Goal: Transaction & Acquisition: Purchase product/service

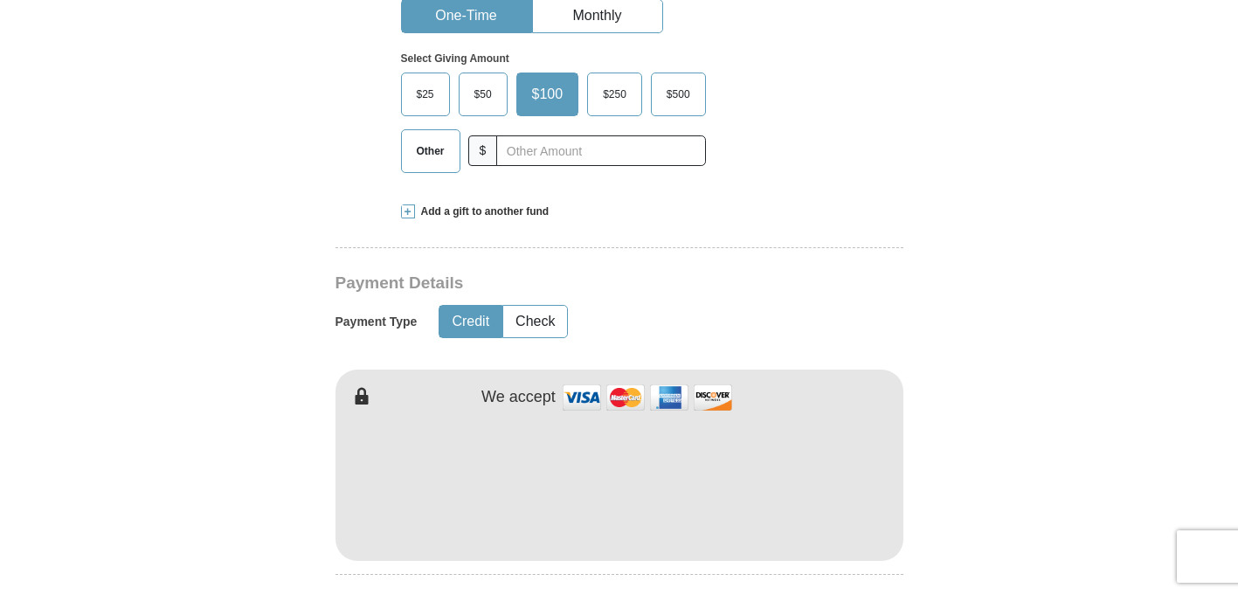
scroll to position [653, 0]
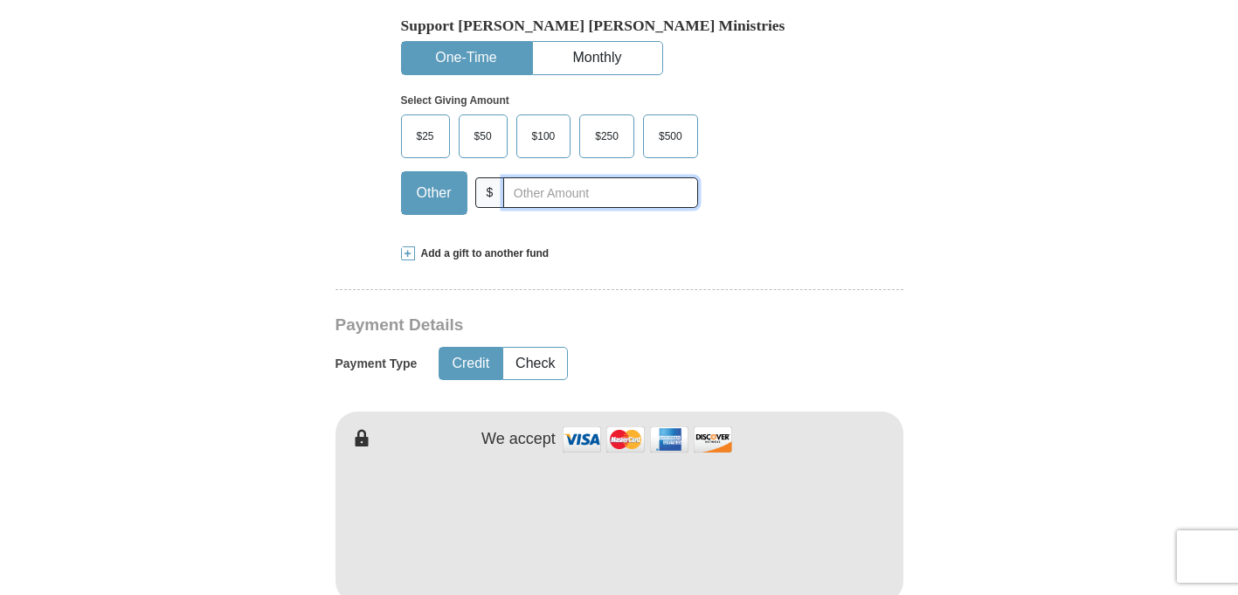
click at [530, 197] on input "text" at bounding box center [600, 192] width 194 height 31
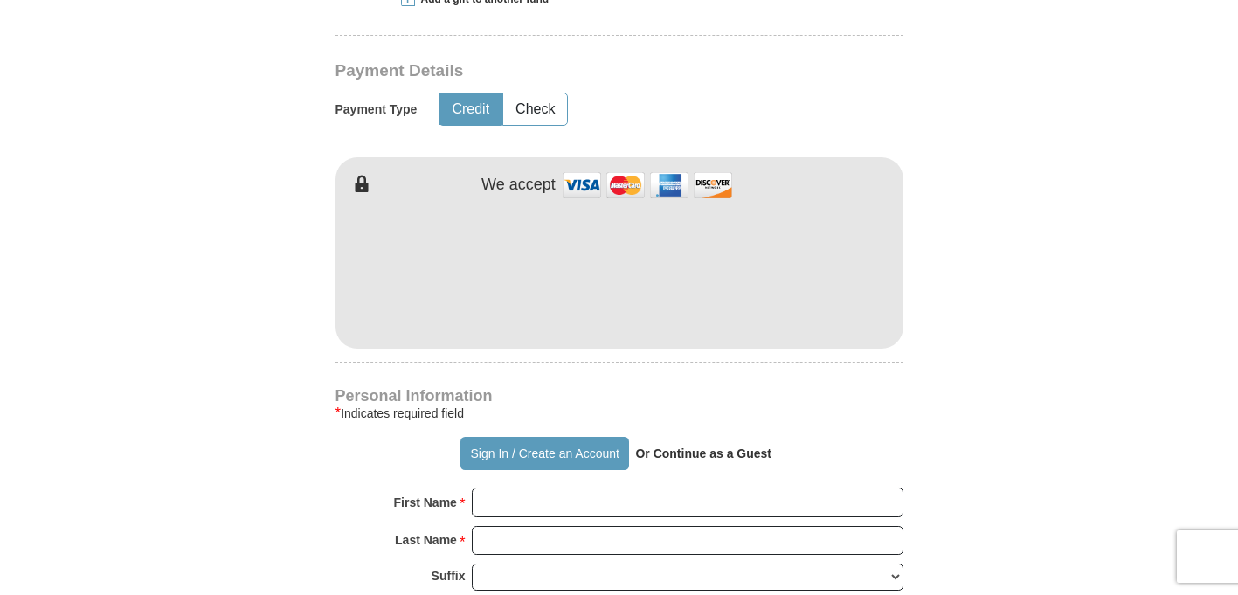
scroll to position [956, 0]
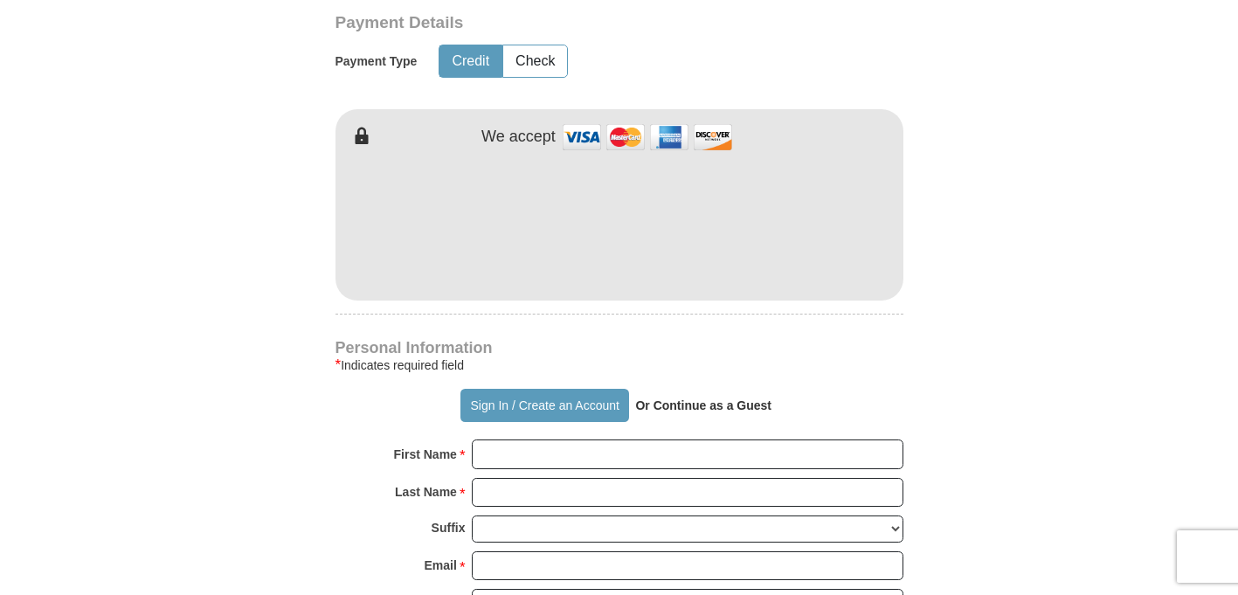
type input "200.00"
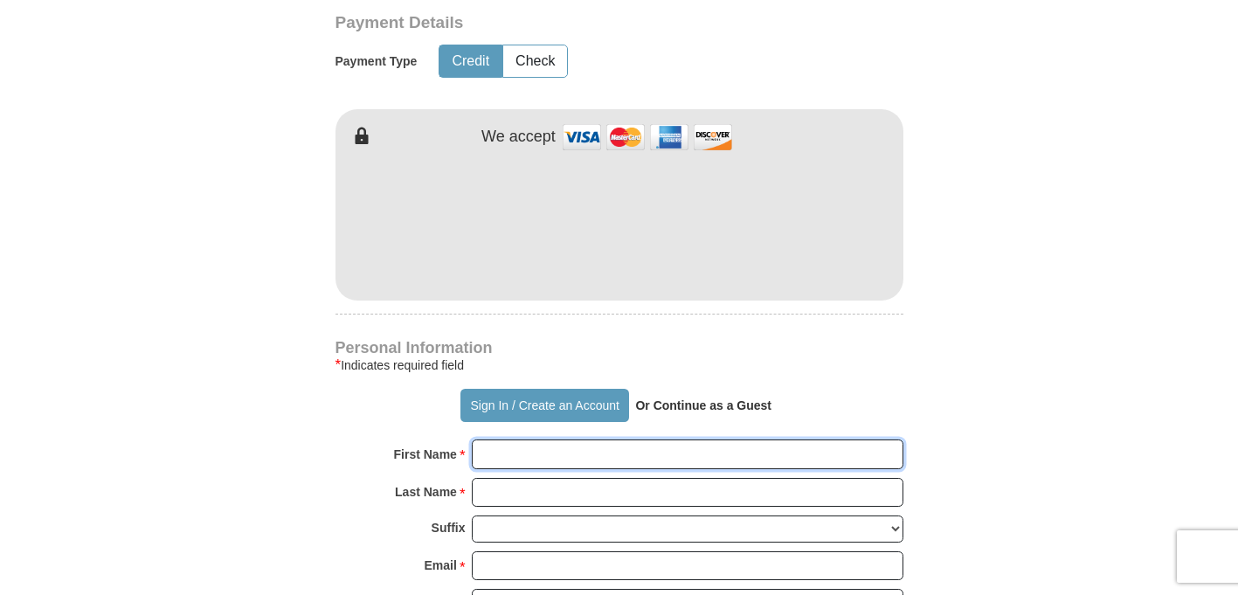
click at [641, 447] on input "First Name *" at bounding box center [687, 454] width 431 height 30
type input "[PERSON_NAME]"
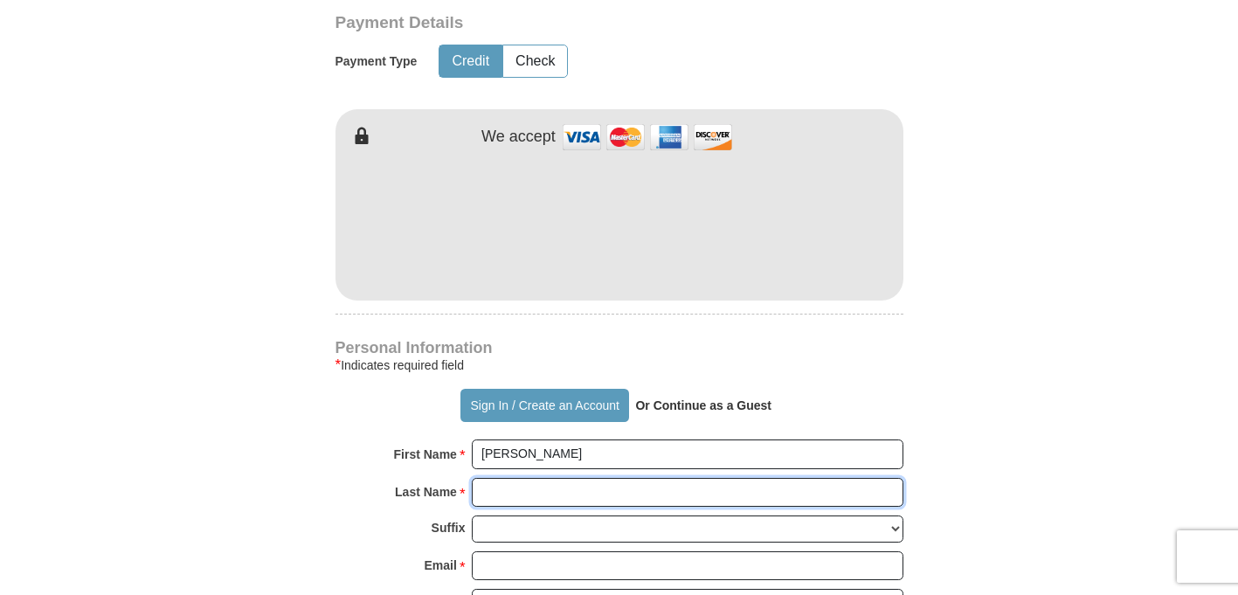
click at [593, 485] on input "Last Name *" at bounding box center [687, 493] width 431 height 30
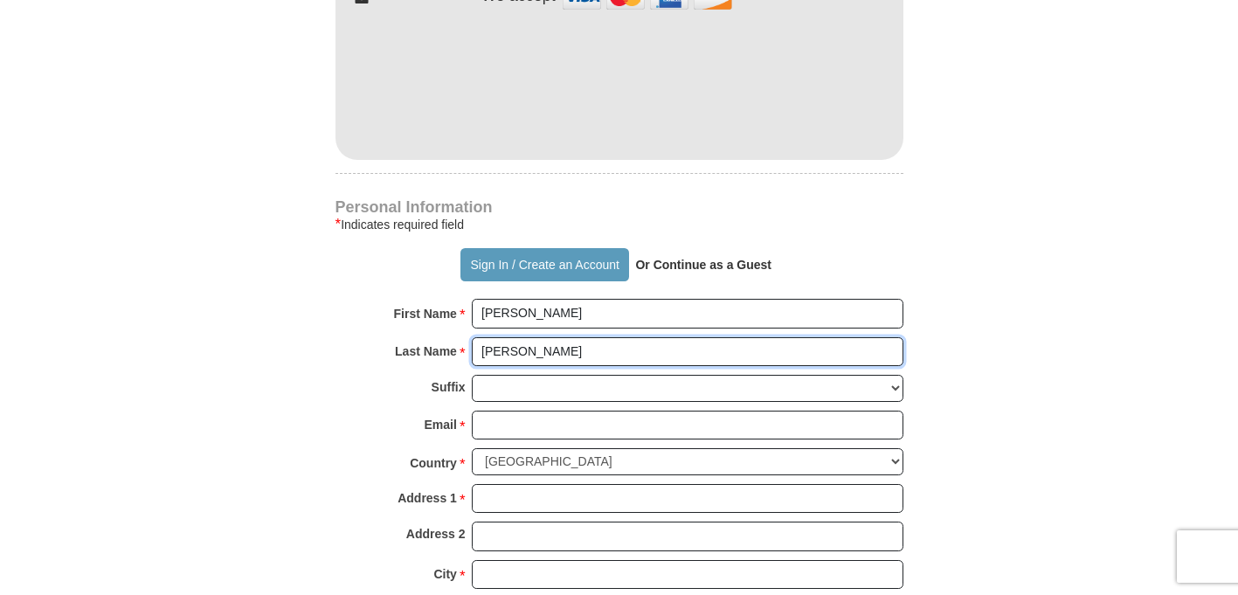
scroll to position [1142, 0]
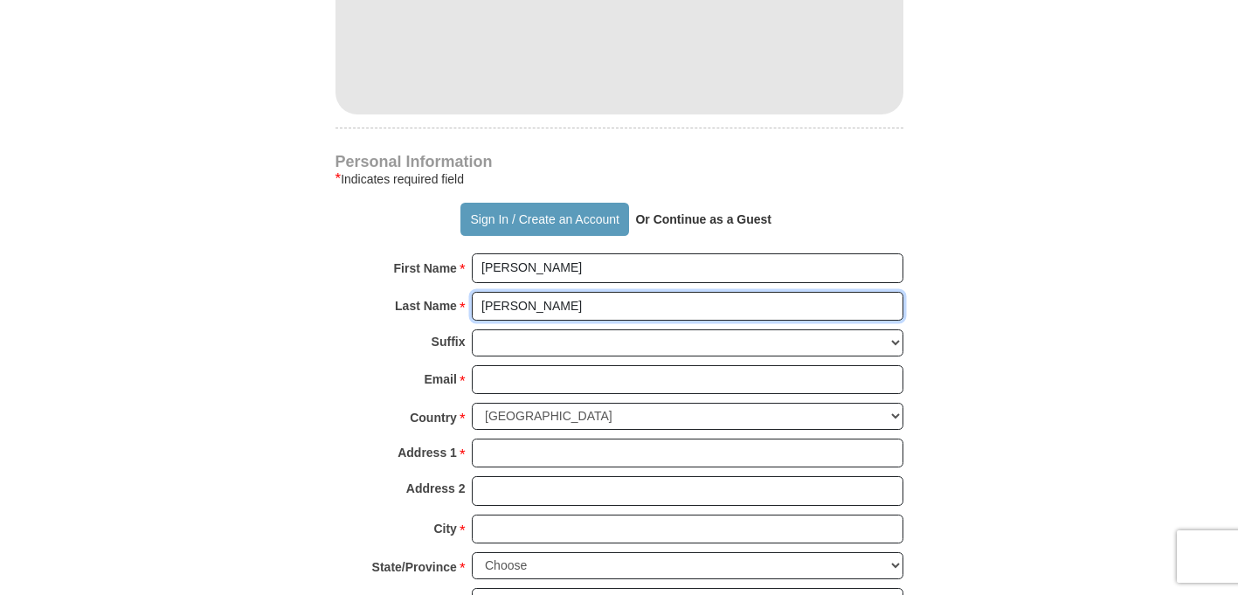
type input "[PERSON_NAME]"
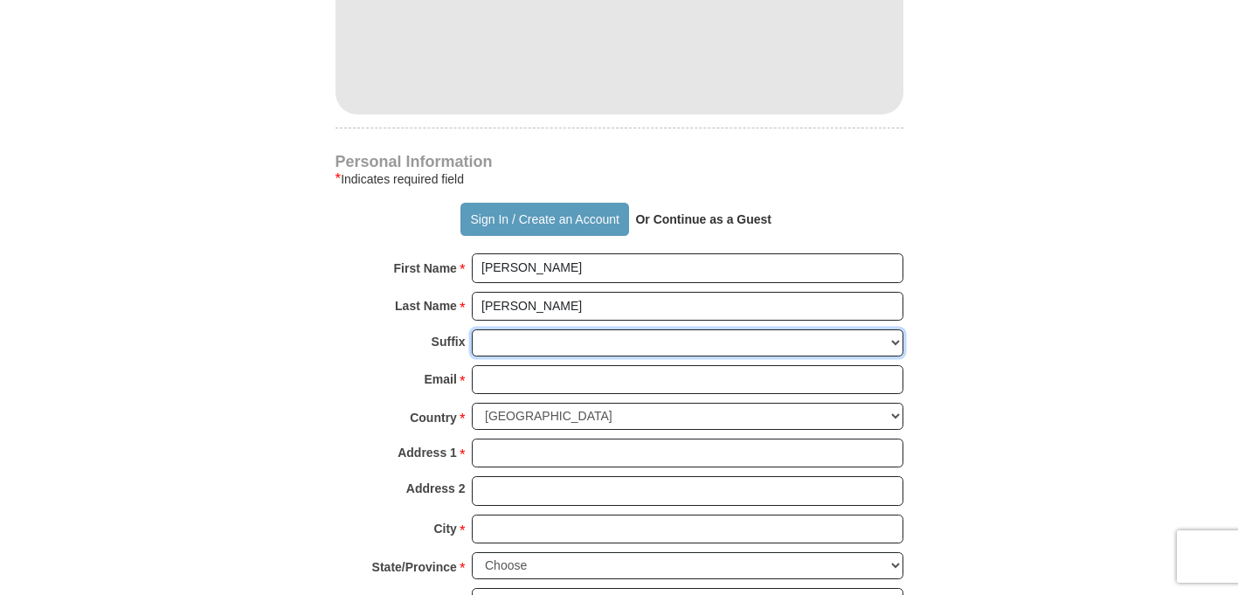
click at [500, 343] on select "[PERSON_NAME] I II III IV V VI" at bounding box center [687, 342] width 431 height 27
select select "Jr"
click at [472, 329] on select "[PERSON_NAME] I II III IV V VI" at bounding box center [687, 342] width 431 height 27
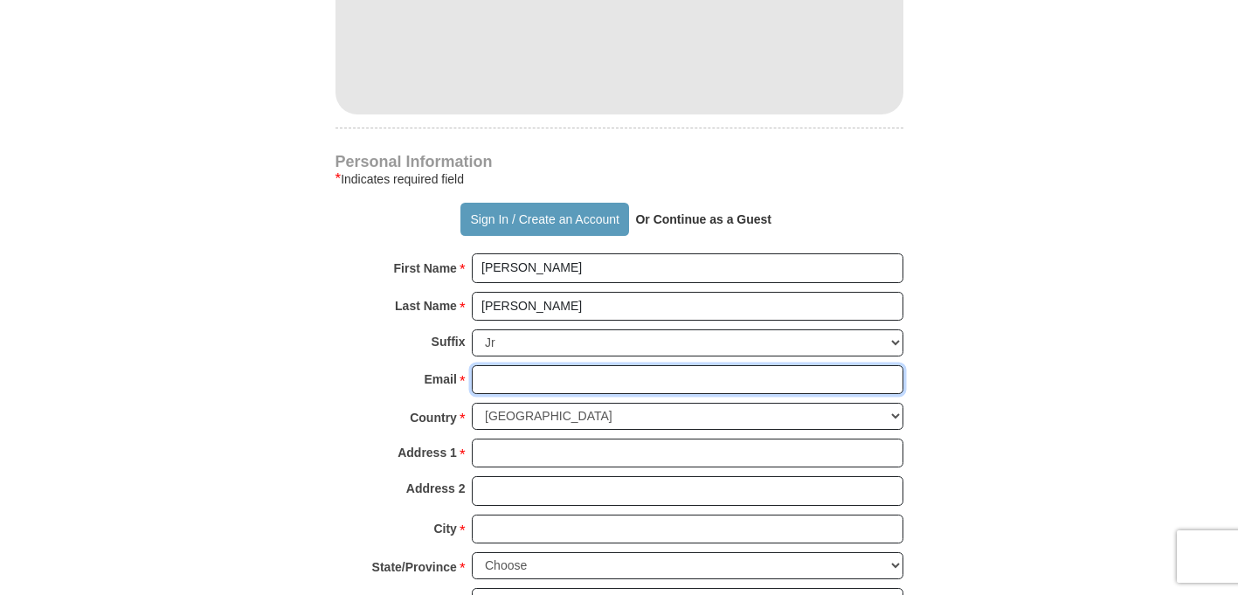
click at [516, 383] on input "Email *" at bounding box center [687, 380] width 431 height 30
type input "[EMAIL_ADDRESS][DOMAIN_NAME]"
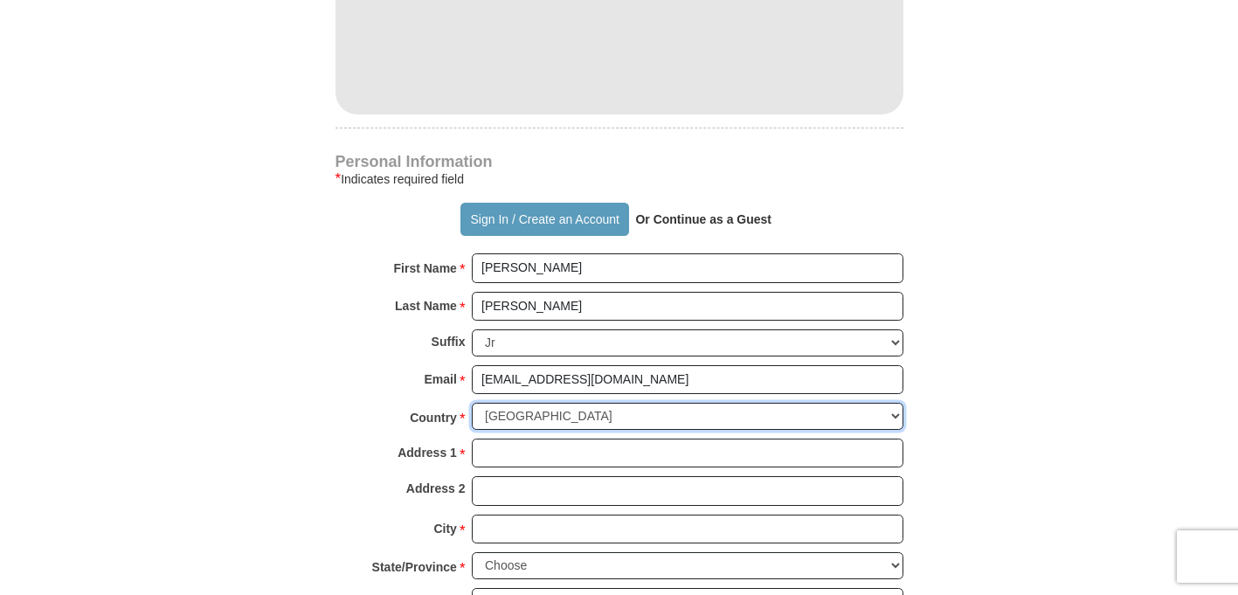
select select "DE"
type input "Ringstrasse"
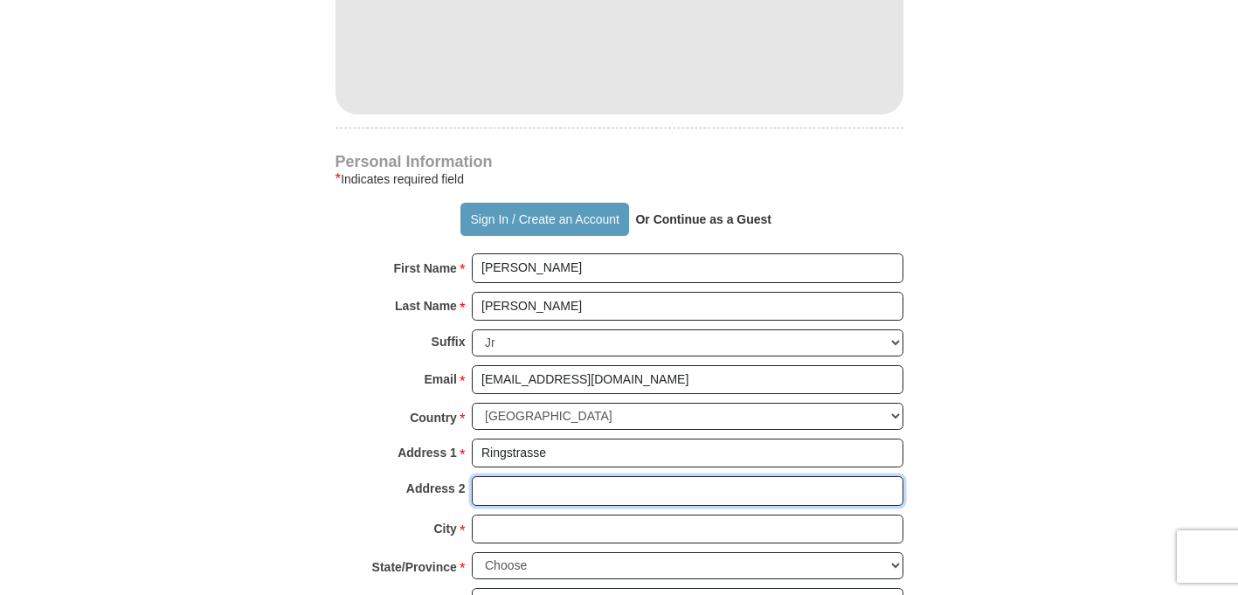
type input "41"
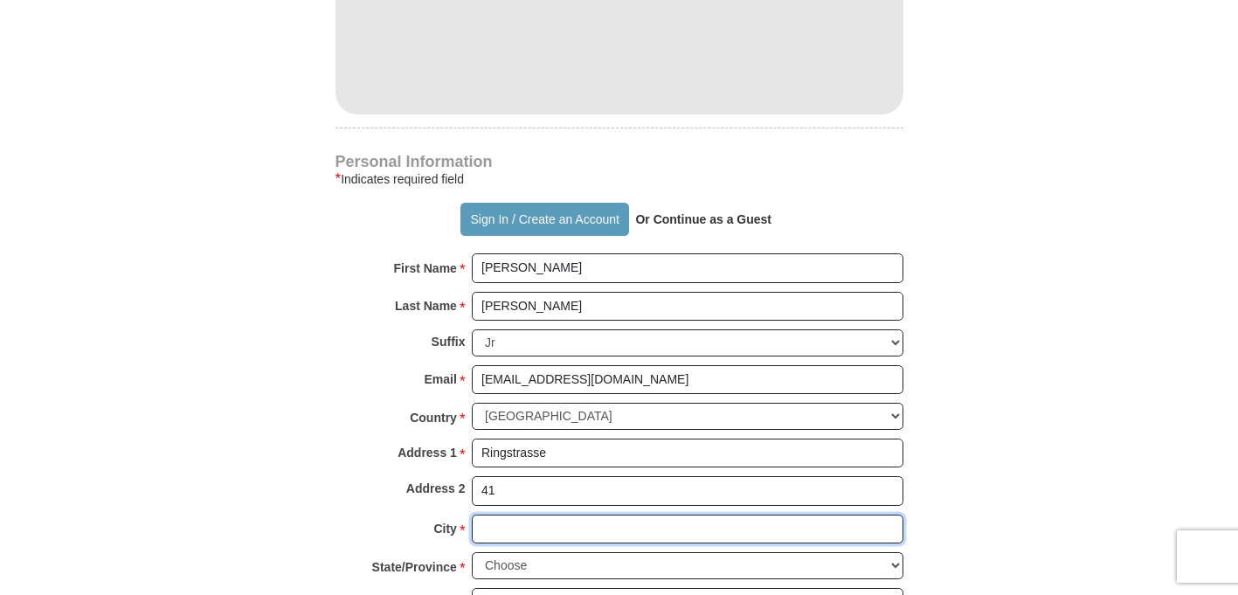
type input "[GEOGRAPHIC_DATA]"
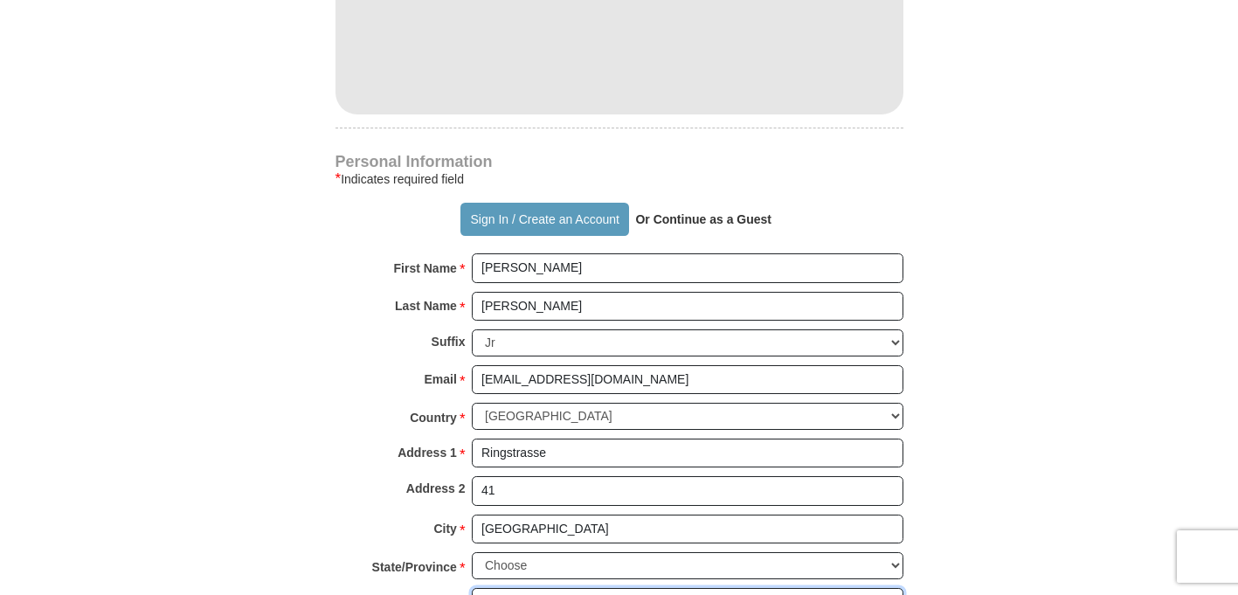
type input "69314"
type input "015256879720"
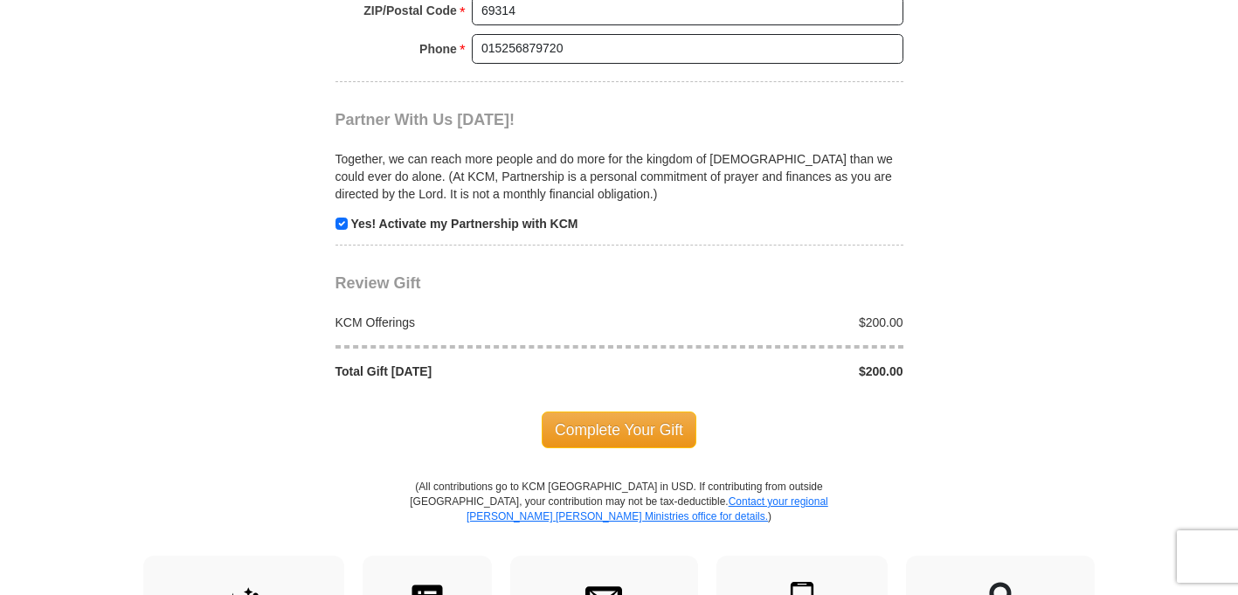
scroll to position [1738, 0]
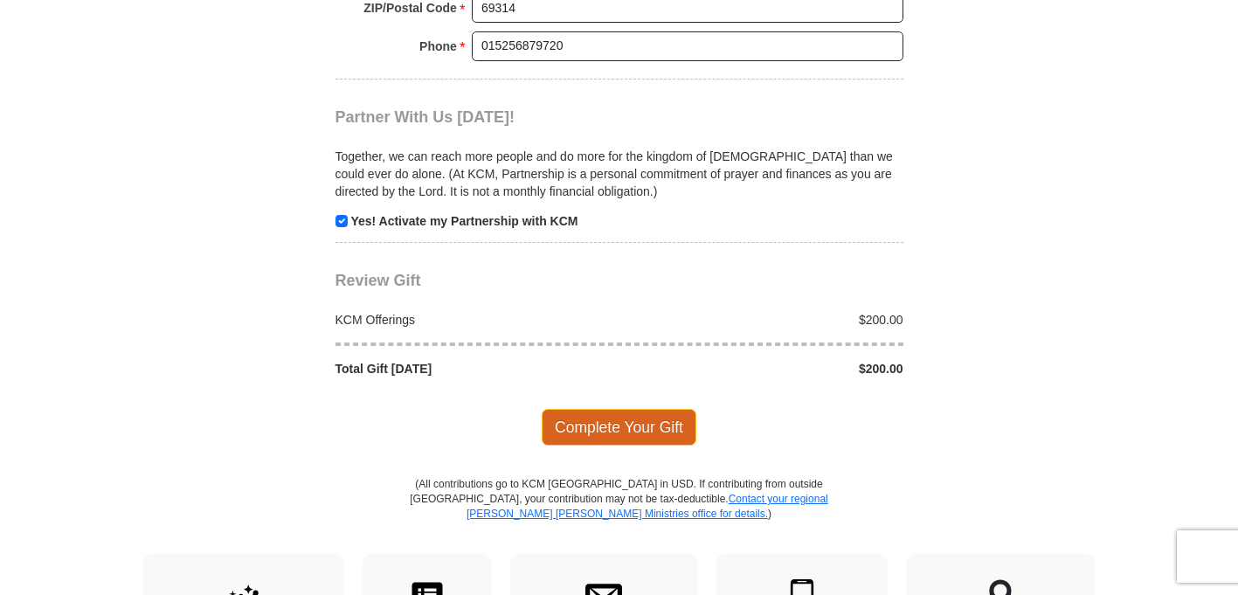
click at [596, 430] on span "Complete Your Gift" at bounding box center [619, 427] width 155 height 37
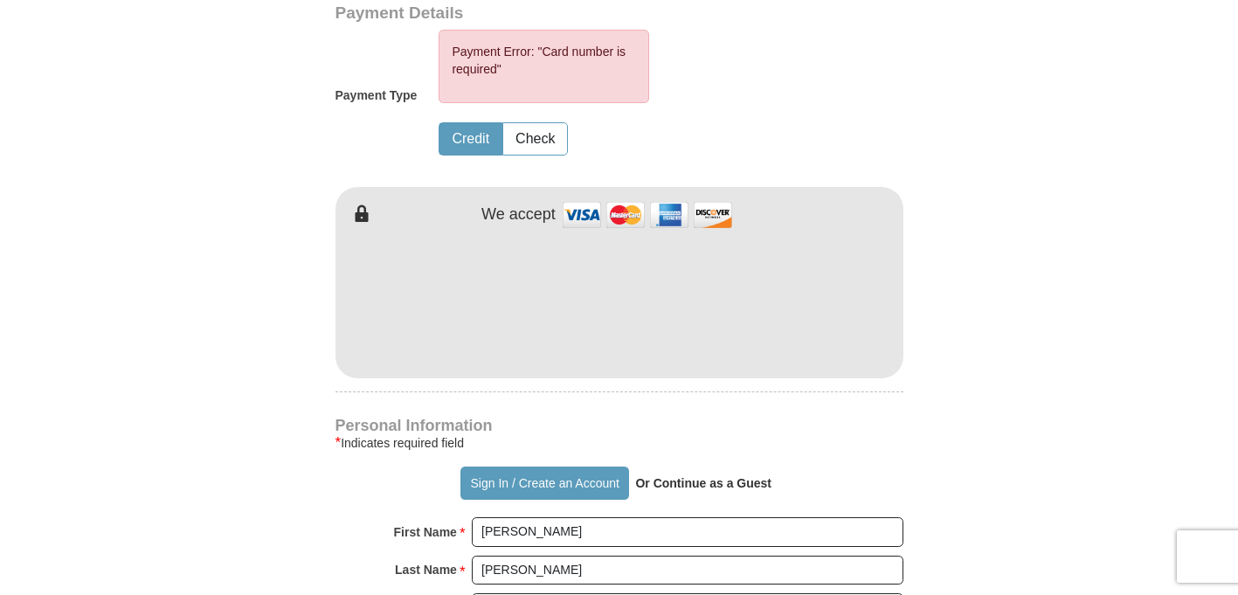
scroll to position [950, 0]
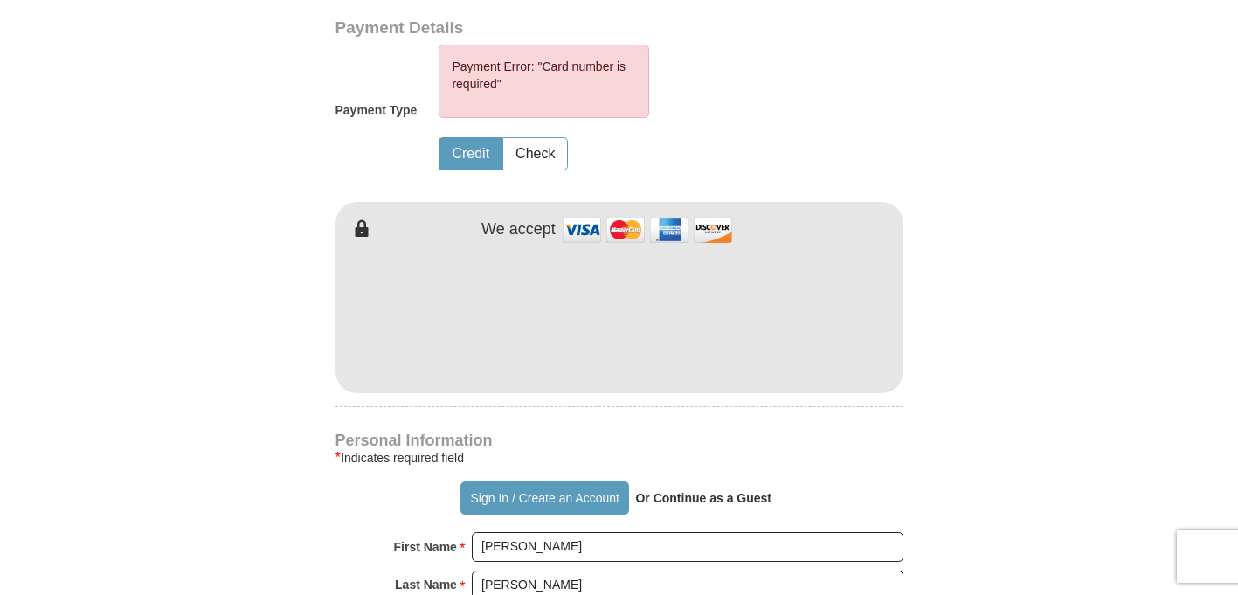
click at [466, 151] on button "Credit" at bounding box center [470, 154] width 62 height 32
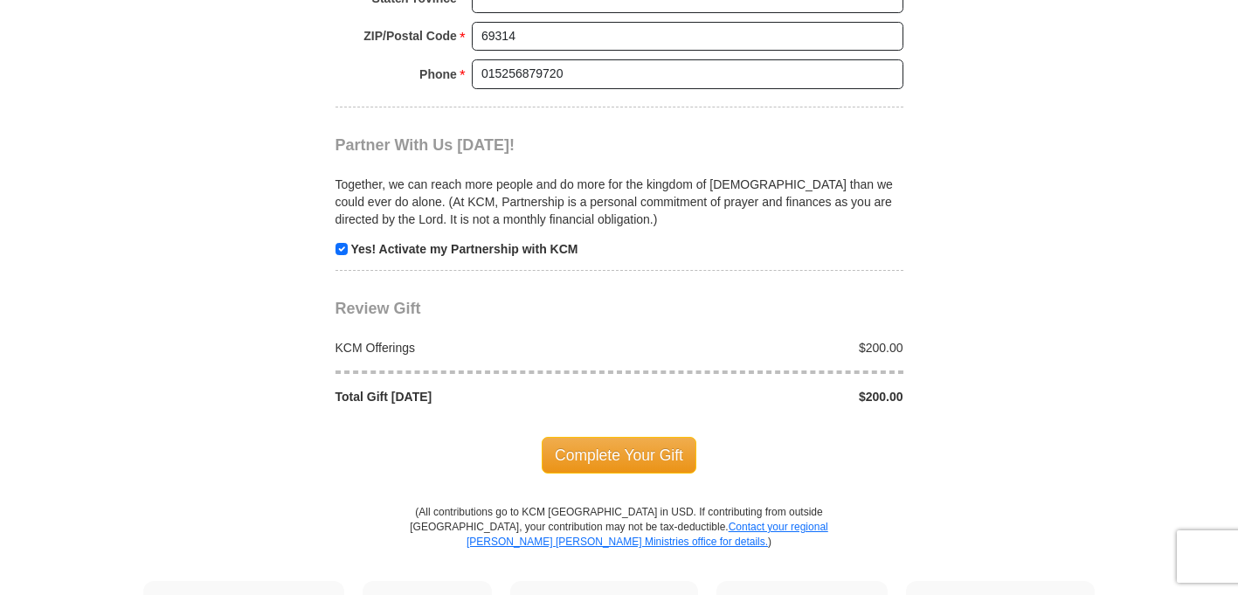
scroll to position [1800, 0]
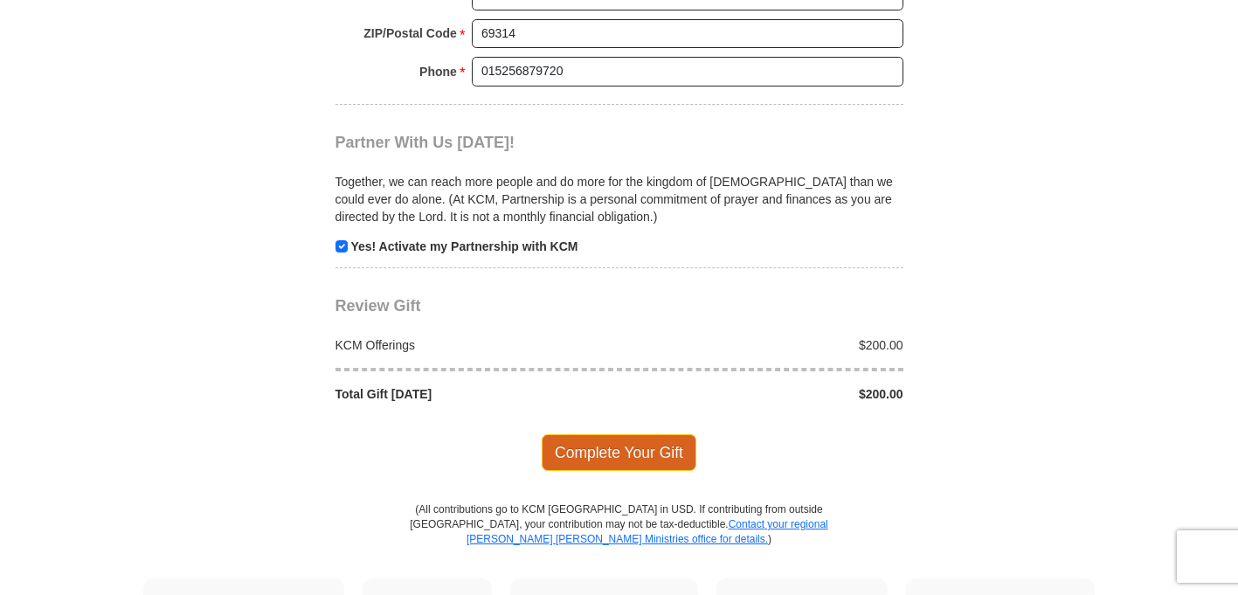
click at [675, 451] on span "Complete Your Gift" at bounding box center [619, 452] width 155 height 37
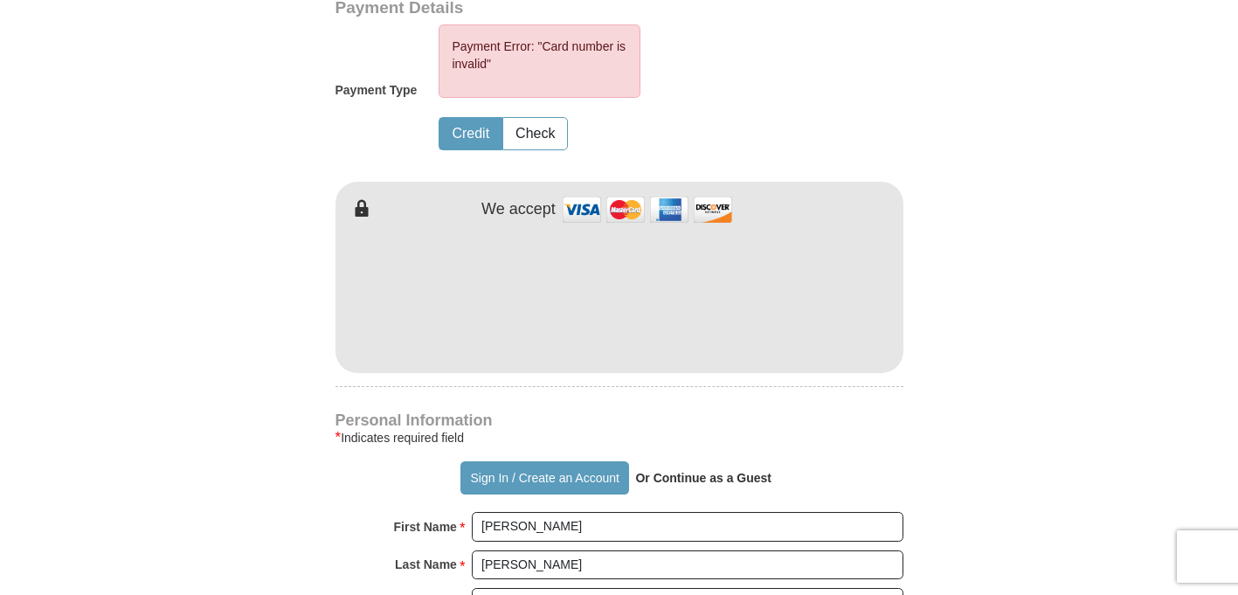
scroll to position [950, 0]
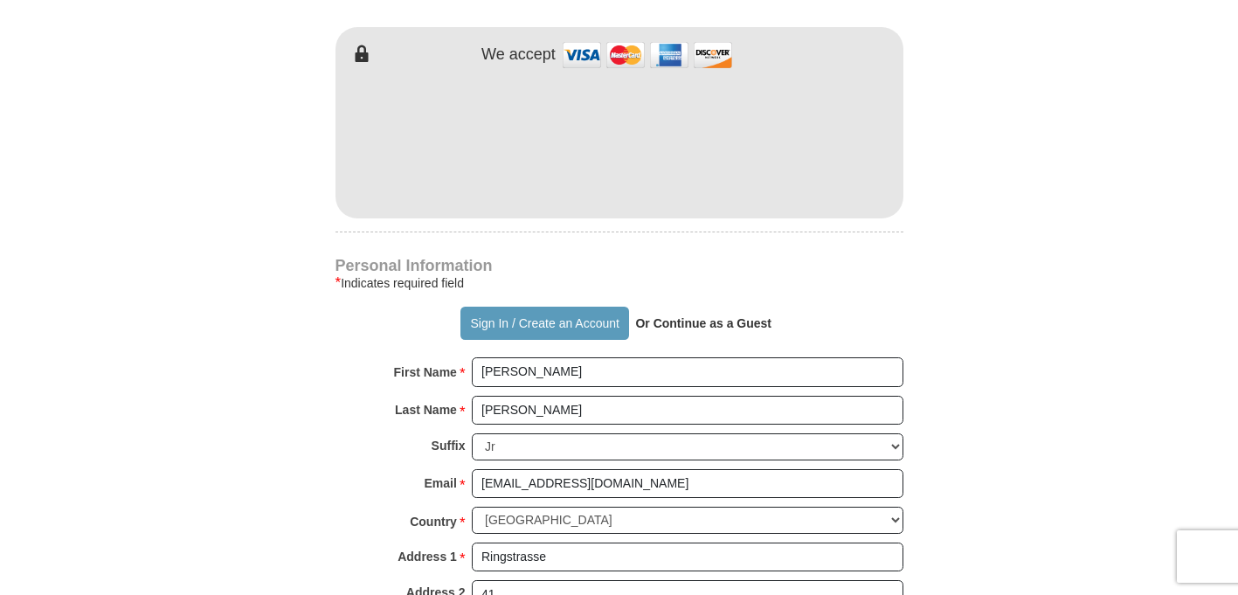
scroll to position [1172, 0]
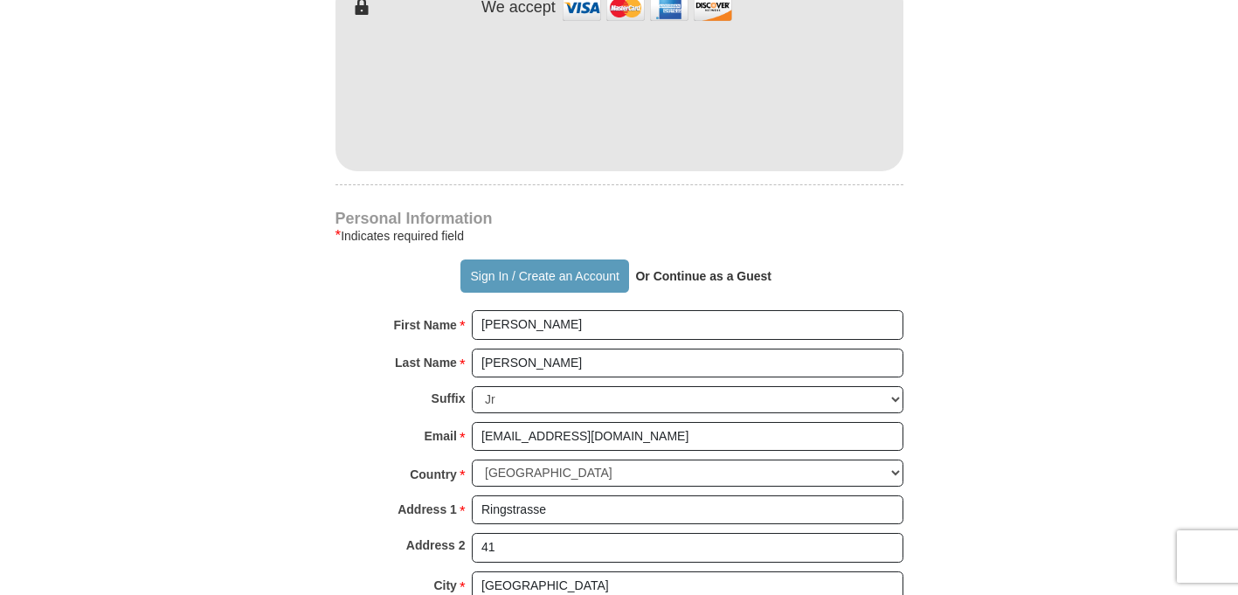
click at [748, 279] on strong "Or Continue as a Guest" at bounding box center [703, 276] width 136 height 14
click at [666, 273] on strong "Or Continue as a Guest" at bounding box center [703, 276] width 136 height 14
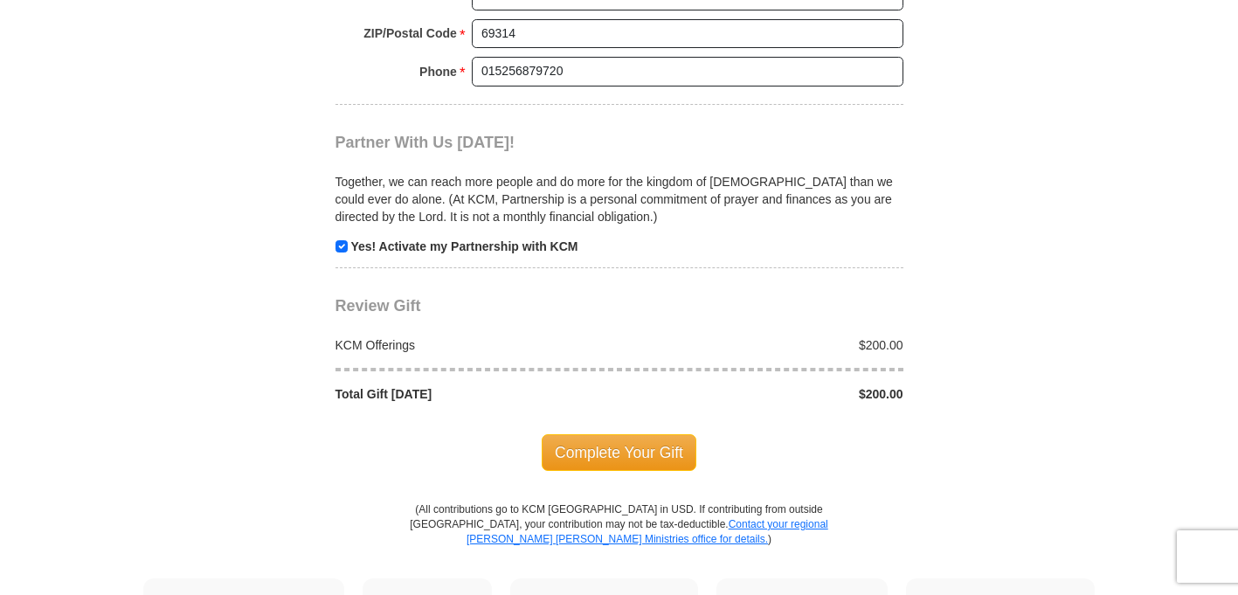
scroll to position [1800, 0]
click at [652, 459] on span "Complete Your Gift" at bounding box center [619, 452] width 155 height 37
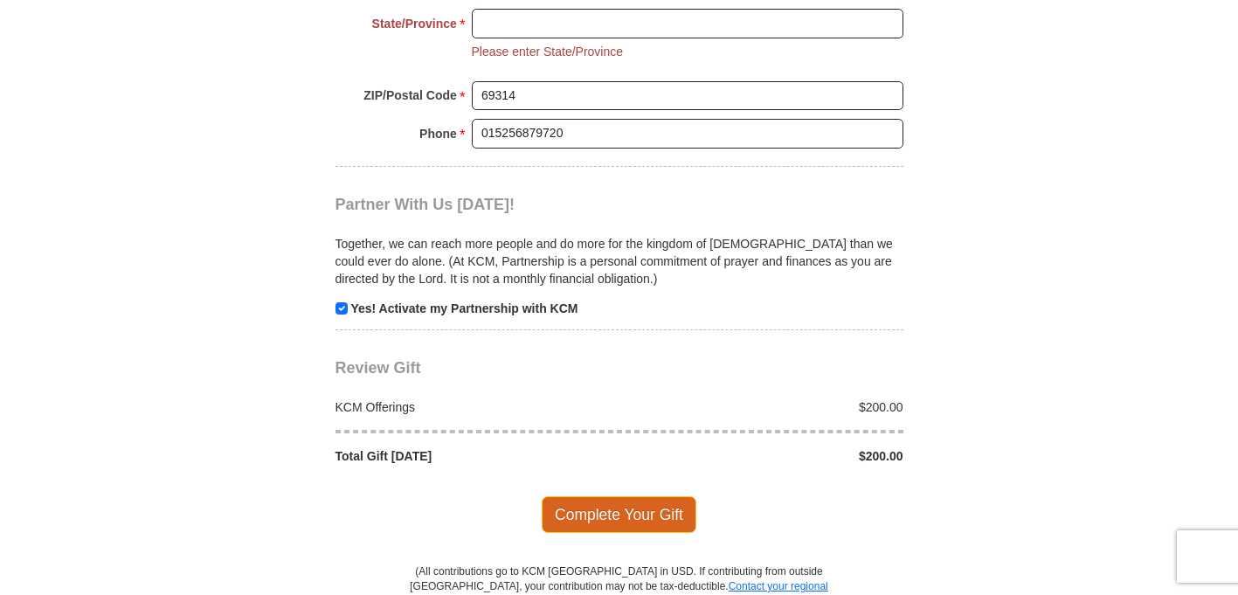
scroll to position [1680, 0]
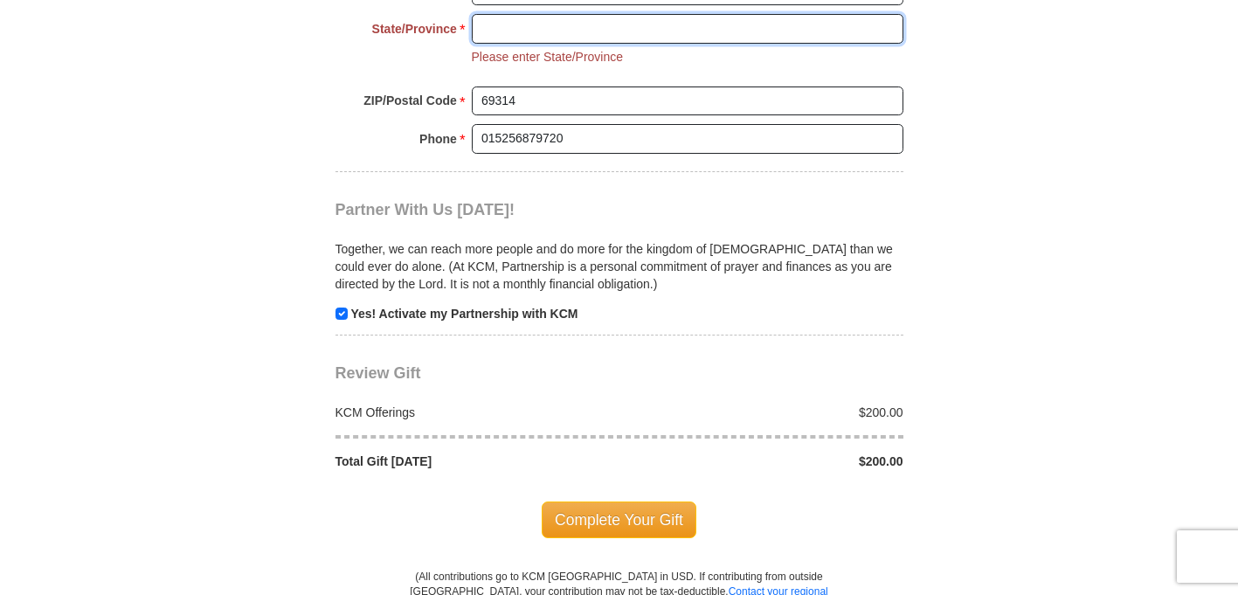
click at [506, 22] on input "State/Province *" at bounding box center [687, 29] width 431 height 30
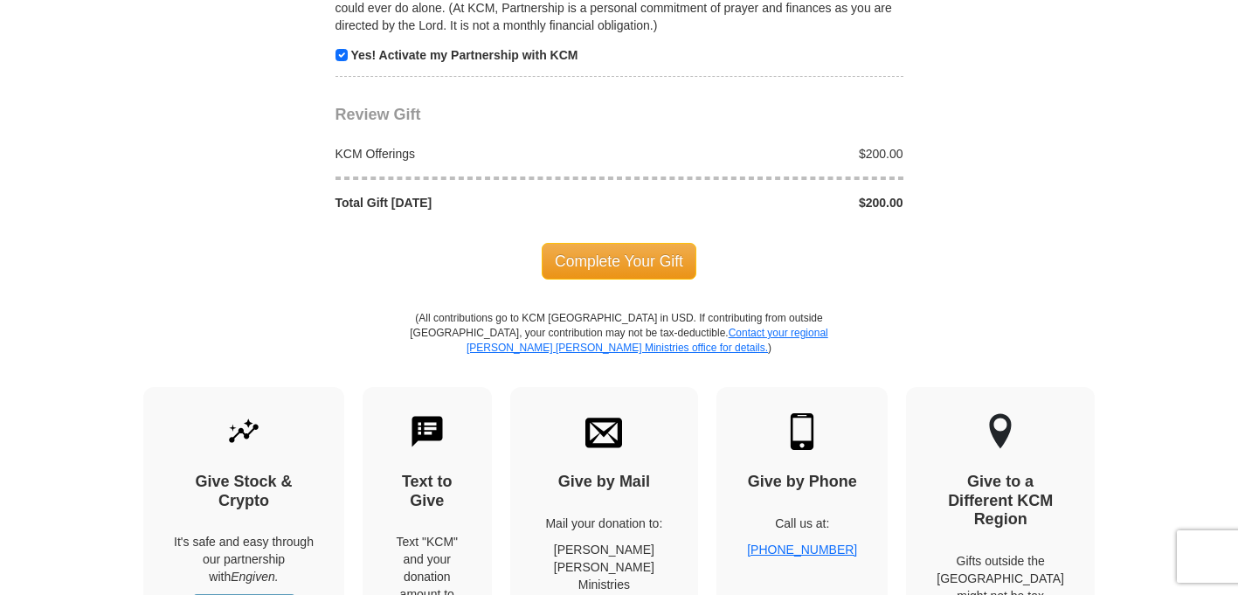
scroll to position [1998, 0]
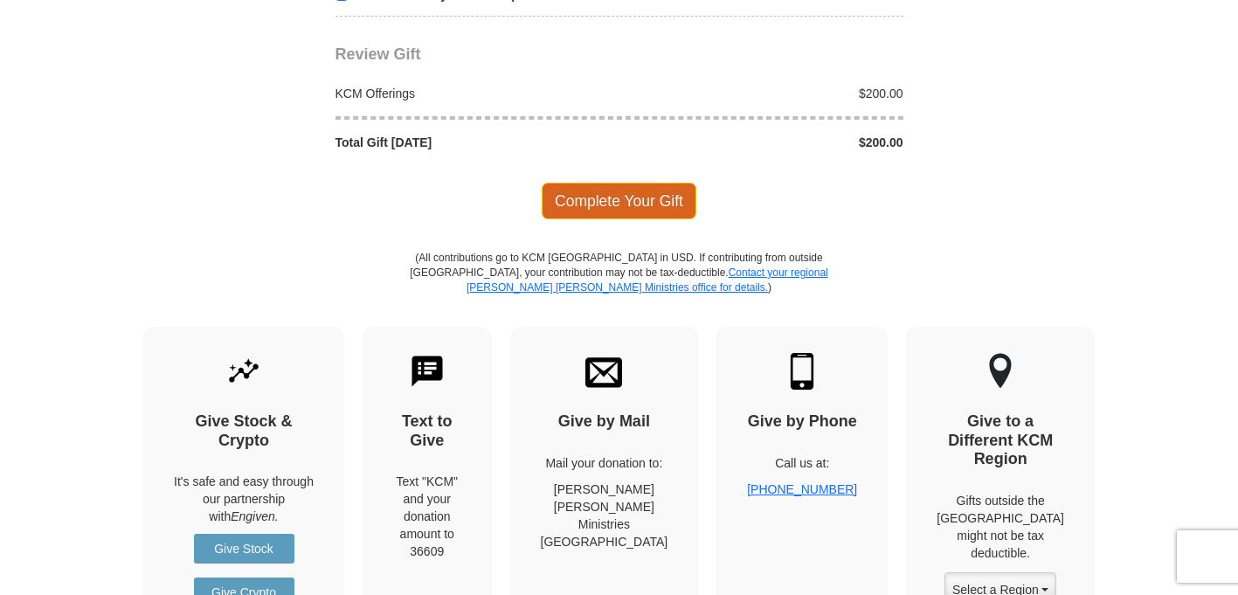
type input "[GEOGRAPHIC_DATA]"
click at [626, 189] on span "Complete Your Gift" at bounding box center [619, 201] width 155 height 37
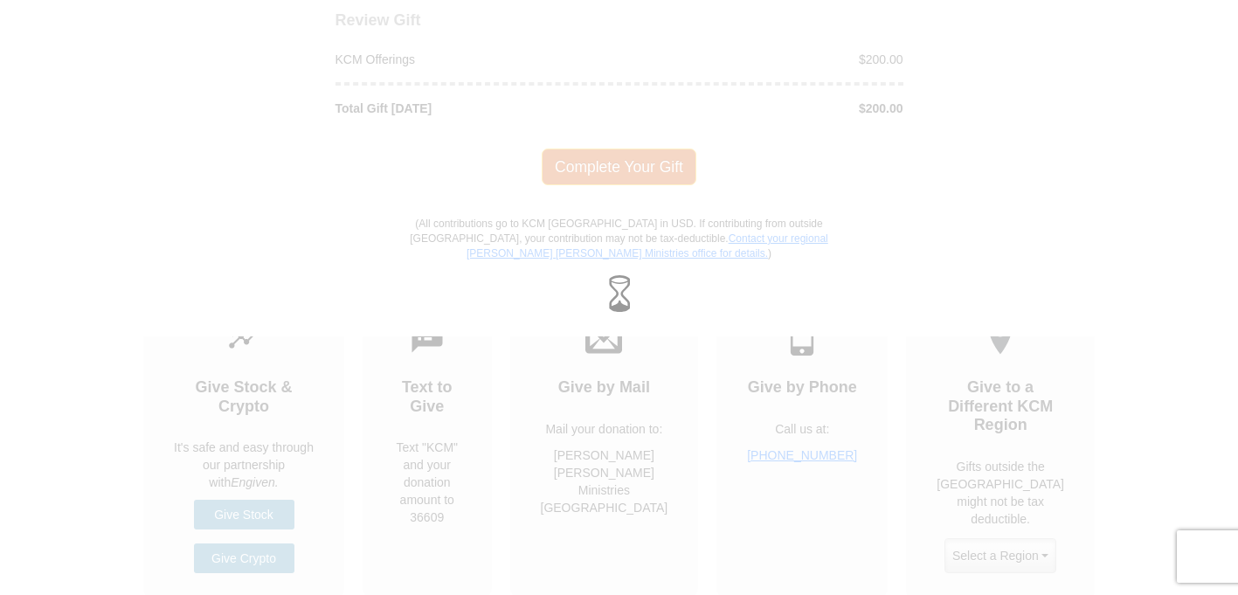
scroll to position [1964, 0]
